Goal: Use online tool/utility: Use online tool/utility

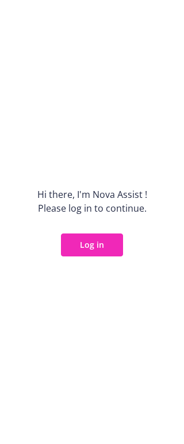
drag, startPoint x: 95, startPoint y: 263, endPoint x: 95, endPoint y: 250, distance: 13.2
click at [95, 261] on div "Hi there, I ' m Nova Assist ! Please log in to continue. Log in" at bounding box center [92, 222] width 184 height 444
click at [95, 246] on button "Log in" at bounding box center [92, 245] width 62 height 23
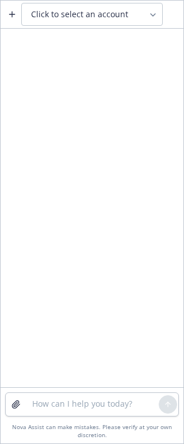
click at [98, 16] on span "Click to select an account" at bounding box center [79, 14] width 97 height 11
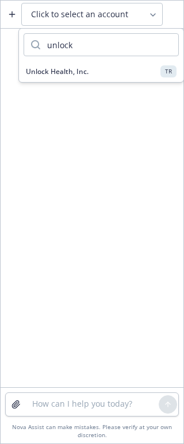
type input "unlock"
click at [86, 64] on button "Unlock Health, Inc. TR" at bounding box center [101, 71] width 164 height 21
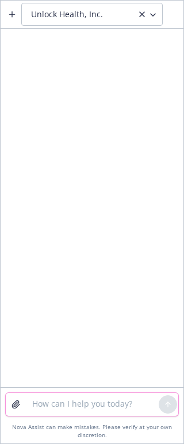
click at [77, 401] on textarea at bounding box center [91, 404] width 133 height 23
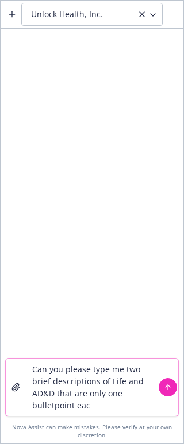
type textarea "Can you please type me two brief descriptions of Life and AD&D that are only on…"
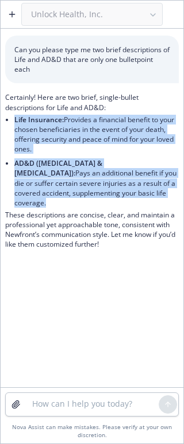
drag, startPoint x: 170, startPoint y: 195, endPoint x: 2, endPoint y: 122, distance: 183.3
click at [2, 122] on div "Can you please type me two brief descriptions of Life and AD&D that are only on…" at bounding box center [92, 147] width 183 height 232
copy ul "Life Insurance: Provides a financial benefit to your chosen beneficiaries in th…"
